Goal: Check status: Check status

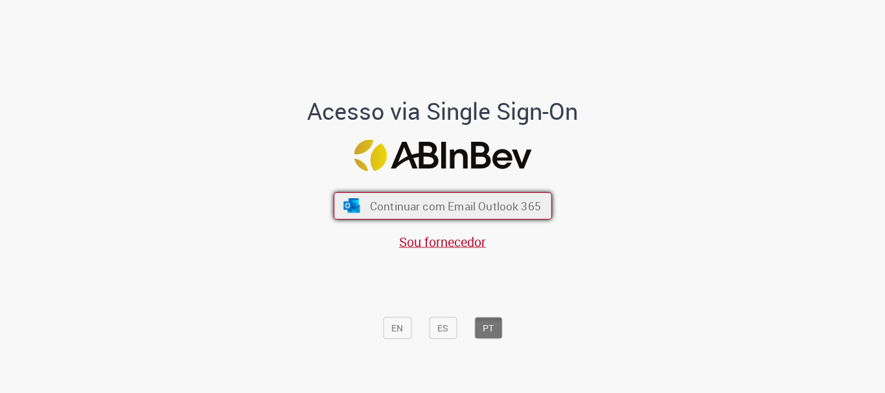
click at [433, 212] on span "Continuar com Email Outlook 365" at bounding box center [454, 206] width 171 height 15
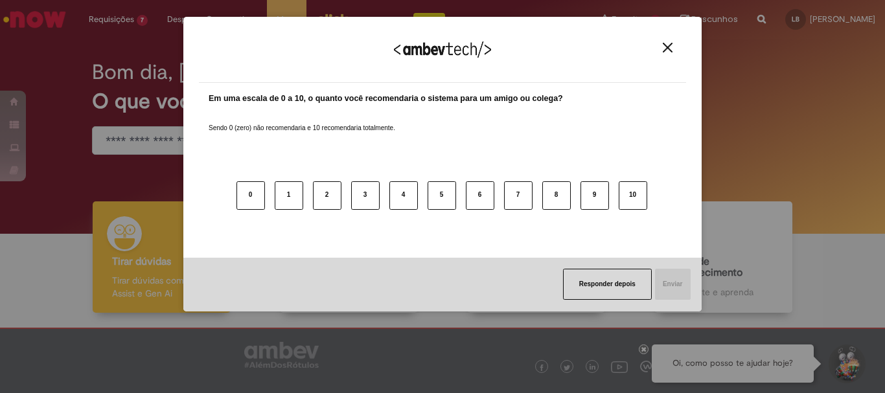
drag, startPoint x: 664, startPoint y: 49, endPoint x: 505, endPoint y: 16, distance: 162.9
click at [664, 49] on img "Close" at bounding box center [668, 48] width 10 height 10
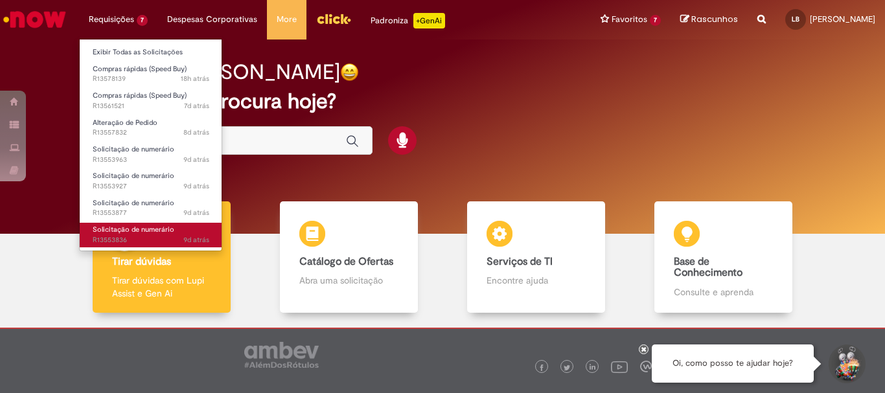
click at [176, 236] on span "9d atrás 9 dias atrás R13553836" at bounding box center [151, 240] width 117 height 10
click at [165, 231] on span "Solicitação de numerário" at bounding box center [134, 230] width 82 height 10
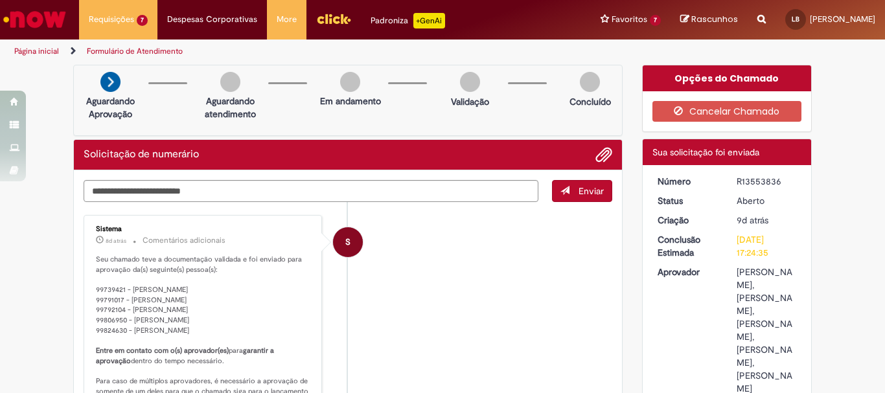
click at [756, 181] on div "R13553836" at bounding box center [766, 181] width 60 height 13
copy div "R13553836"
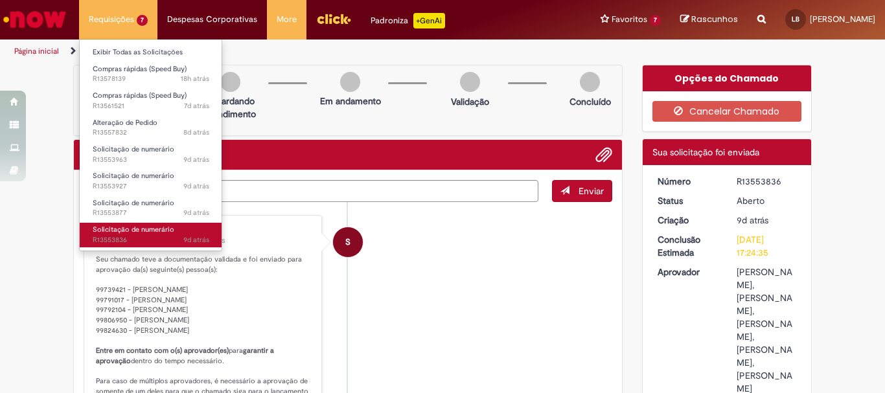
click at [133, 236] on span "9d atrás 9 dias atrás R13553836" at bounding box center [151, 240] width 117 height 10
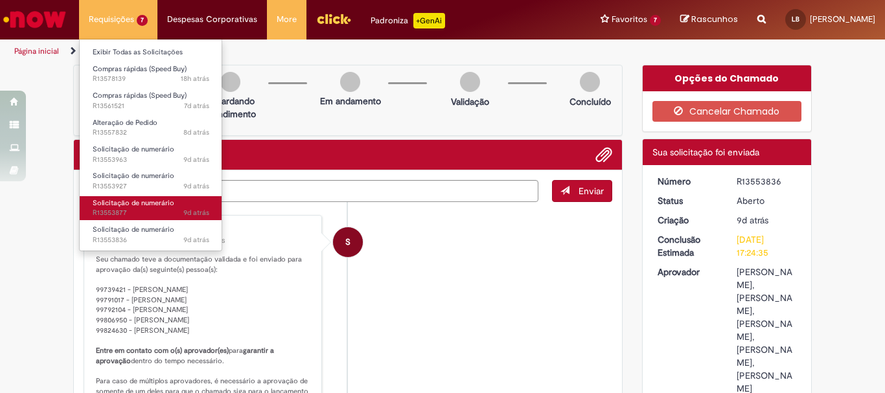
click at [154, 210] on span "9d atrás 9 dias atrás R13553877" at bounding box center [151, 213] width 117 height 10
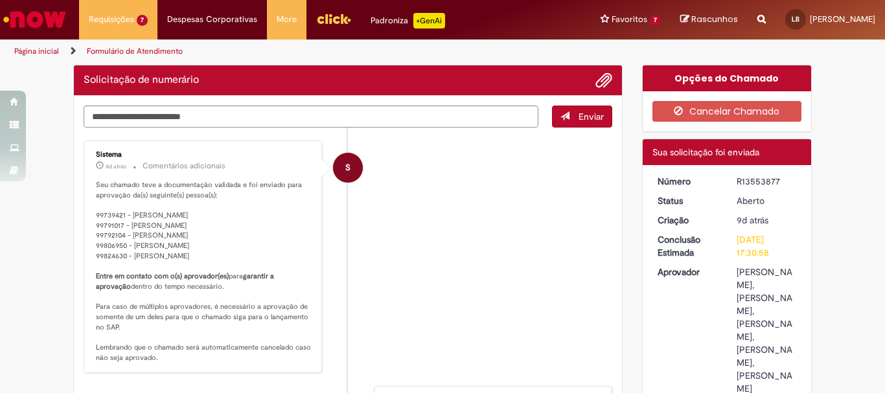
click at [752, 179] on div "R13553877" at bounding box center [766, 181] width 60 height 13
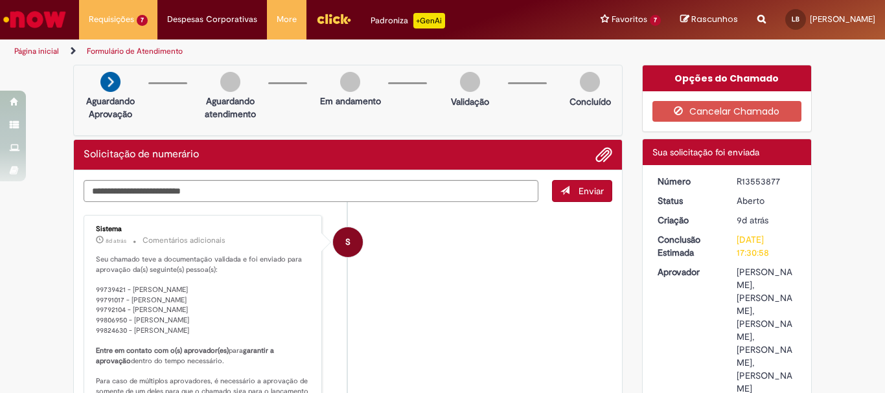
copy div "R13553877"
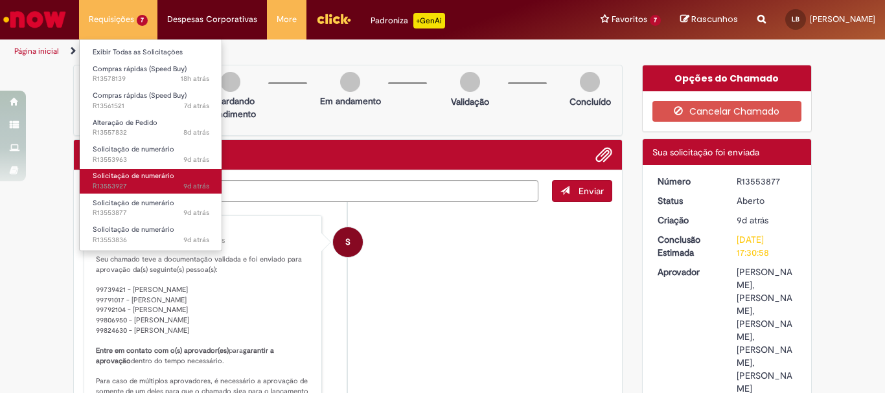
click at [146, 183] on span "9d atrás 9 dias atrás R13553927" at bounding box center [151, 186] width 117 height 10
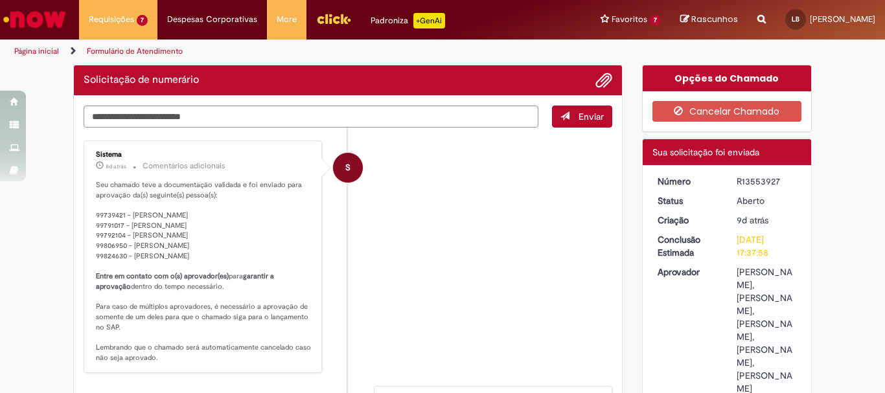
click at [763, 181] on div "R13553927" at bounding box center [766, 181] width 60 height 13
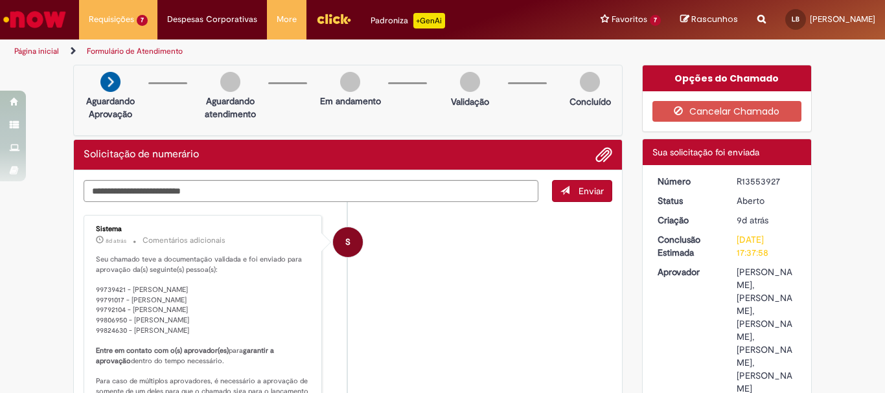
copy div "R13553927"
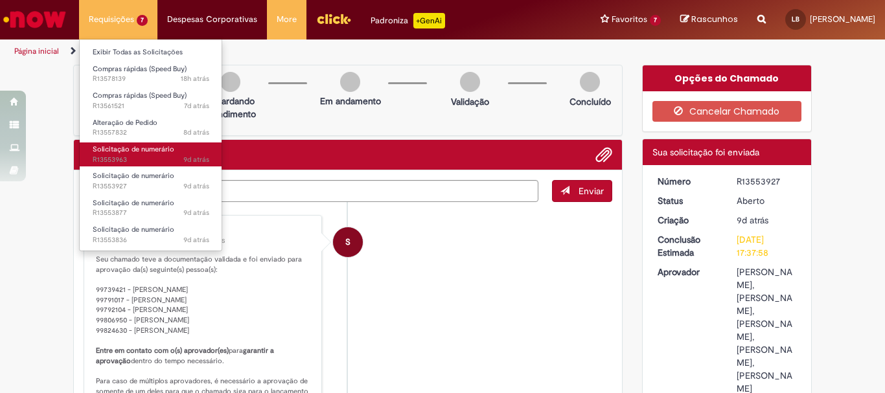
click at [154, 152] on span "Solicitação de numerário" at bounding box center [134, 149] width 82 height 10
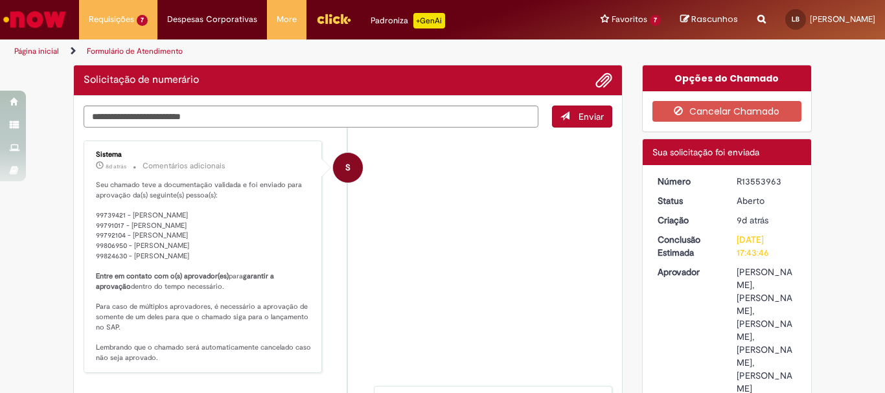
click at [759, 184] on div "R13553963" at bounding box center [766, 181] width 60 height 13
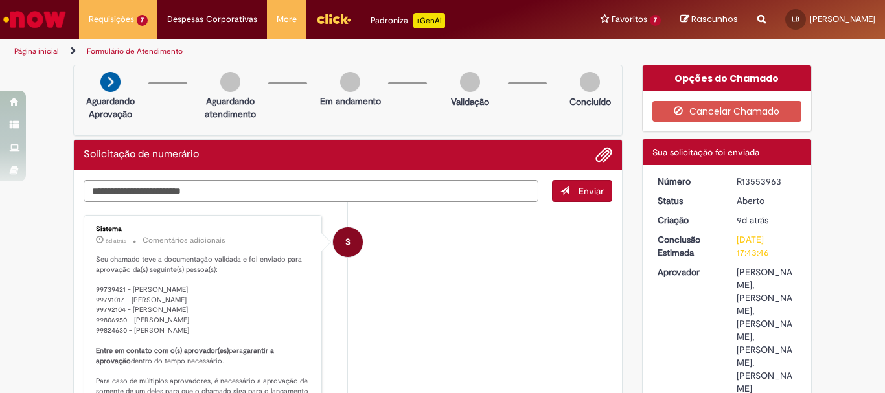
copy div "R13553963"
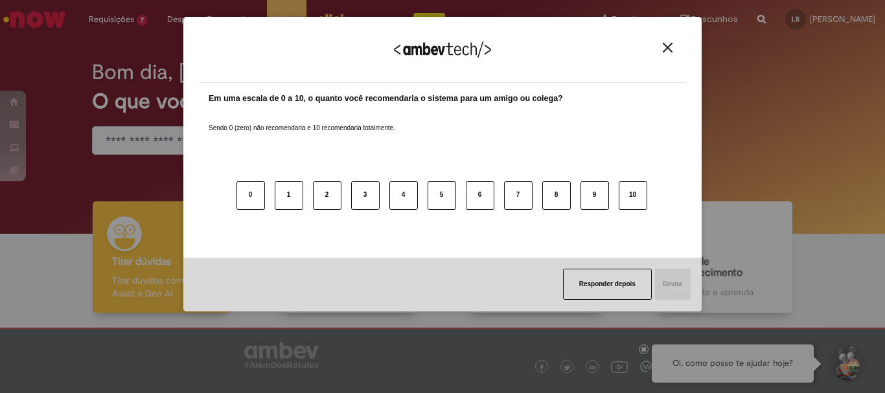
click at [674, 49] on button "Close" at bounding box center [667, 47] width 17 height 11
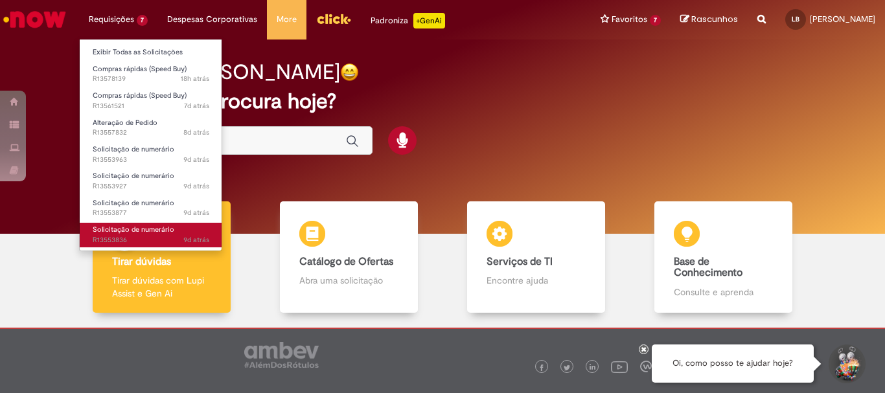
click at [156, 235] on span "9d atrás 9 dias atrás R13553836" at bounding box center [151, 240] width 117 height 10
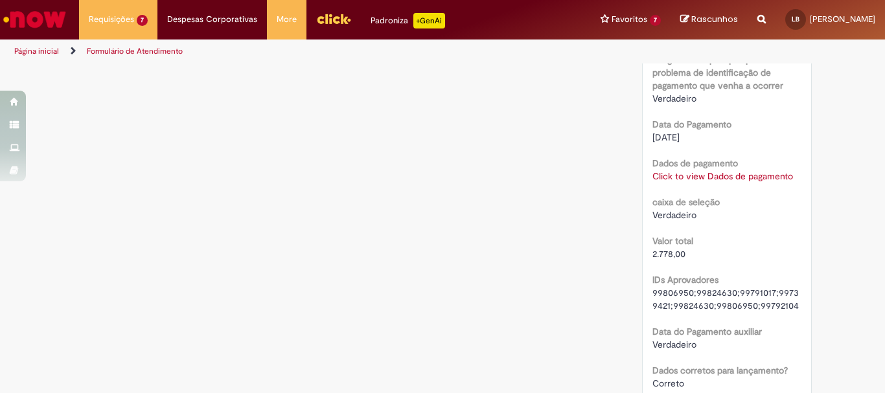
scroll to position [1231, 0]
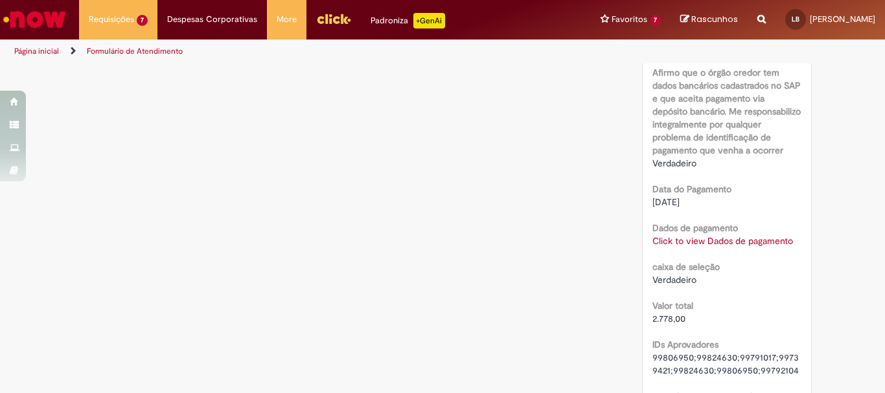
click at [713, 247] on link "Click to view Dados de pagamento" at bounding box center [722, 241] width 141 height 12
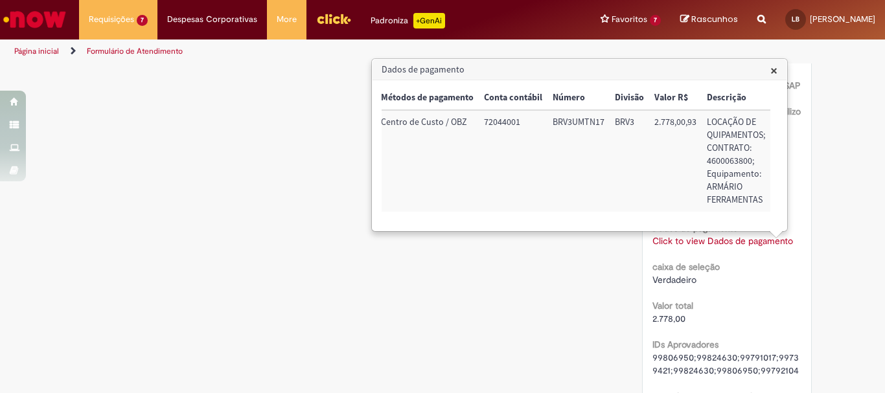
scroll to position [0, 0]
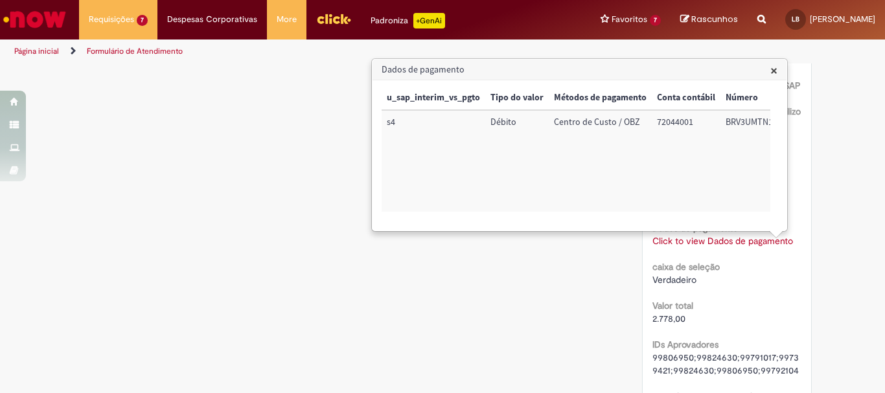
click at [775, 71] on span "×" at bounding box center [773, 70] width 7 height 17
